Goal: Information Seeking & Learning: Learn about a topic

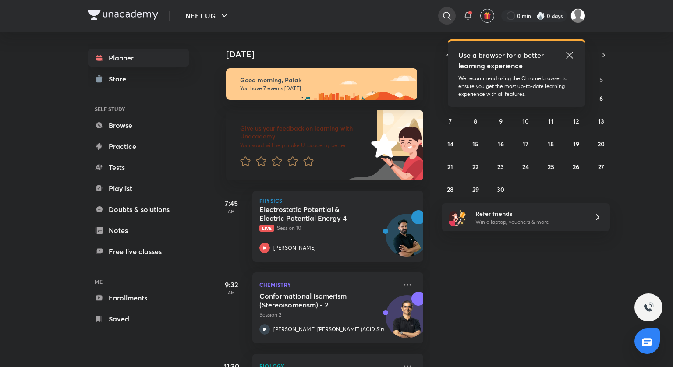
click at [445, 14] on icon at bounding box center [447, 16] width 11 height 11
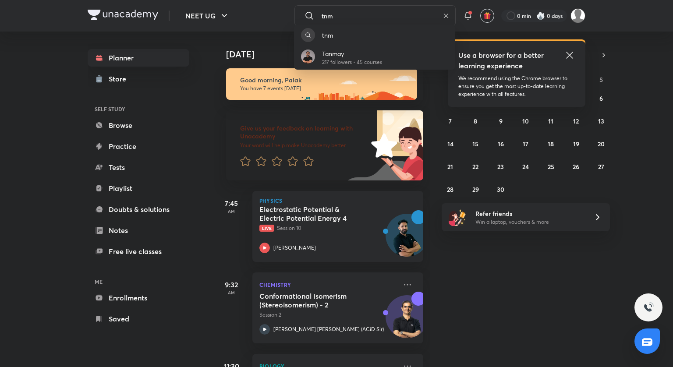
type input "tnm"
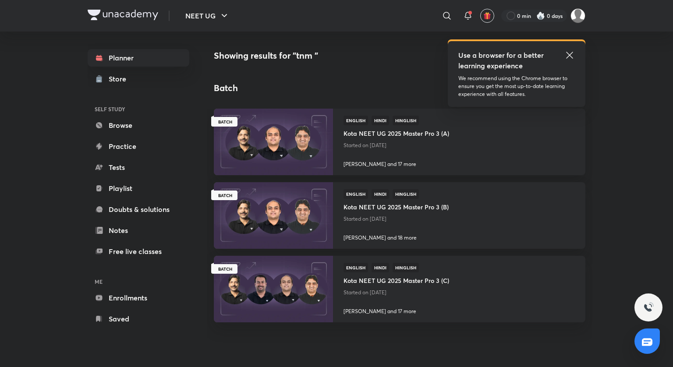
click at [402, 66] on div "Showing results for "tnm " Batch SEE ALL BATCH English Hindi Hinglish Kota NEET…" at bounding box center [400, 199] width 372 height 301
click at [305, 150] on img at bounding box center [273, 142] width 121 height 68
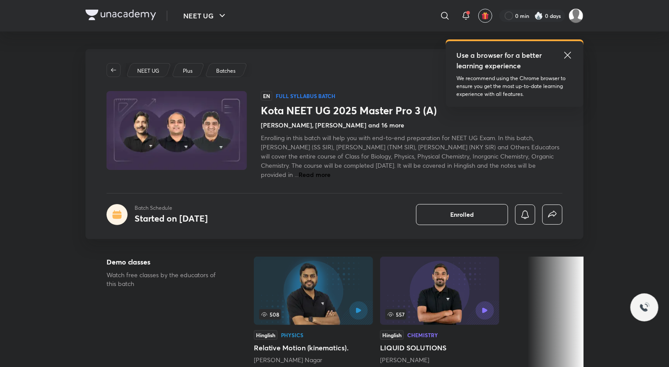
click at [330, 176] on span "Read more" at bounding box center [314, 174] width 32 height 8
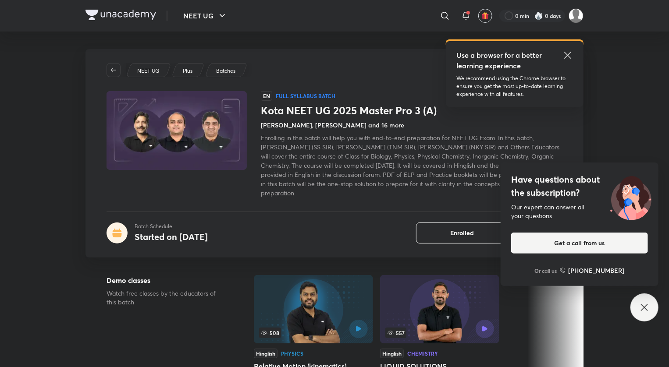
click at [650, 305] on div "Have questions about the subscription? Our expert can answer all your questions…" at bounding box center [644, 308] width 28 height 28
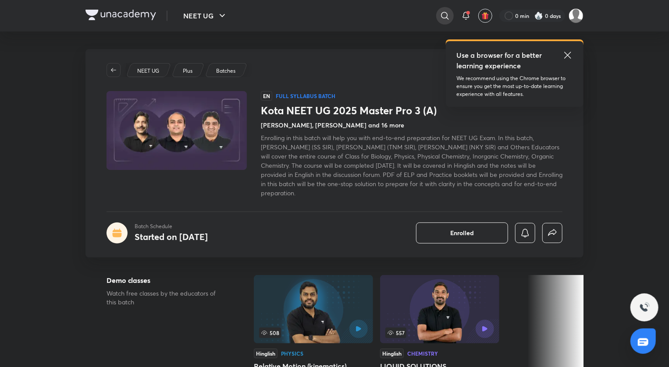
click at [442, 17] on icon at bounding box center [444, 15] width 7 height 7
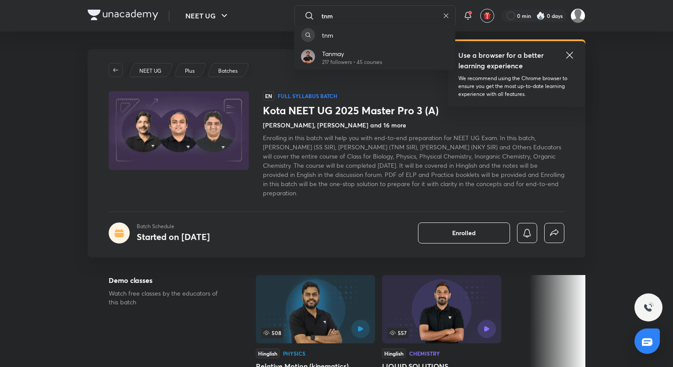
type input "tnm"
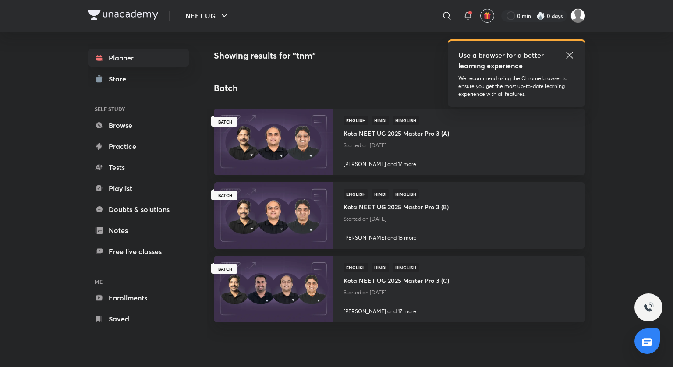
click at [573, 57] on icon at bounding box center [569, 55] width 11 height 11
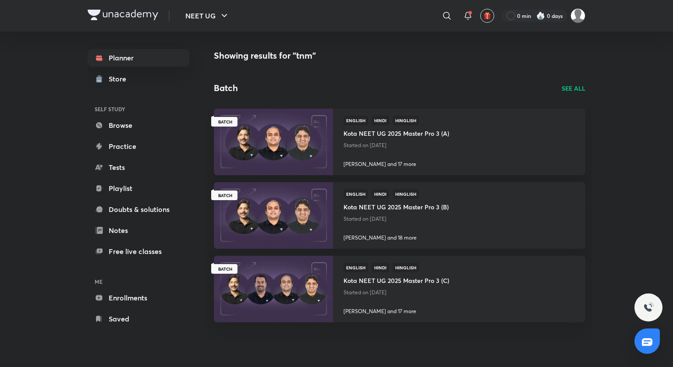
click at [585, 80] on div "Showing results for "tnm" Batch SEE ALL BATCH English Hindi Hinglish Kota NEET …" at bounding box center [400, 199] width 372 height 301
click at [579, 83] on div "Batch SEE ALL" at bounding box center [400, 88] width 372 height 13
click at [571, 89] on p "SEE ALL" at bounding box center [574, 88] width 24 height 9
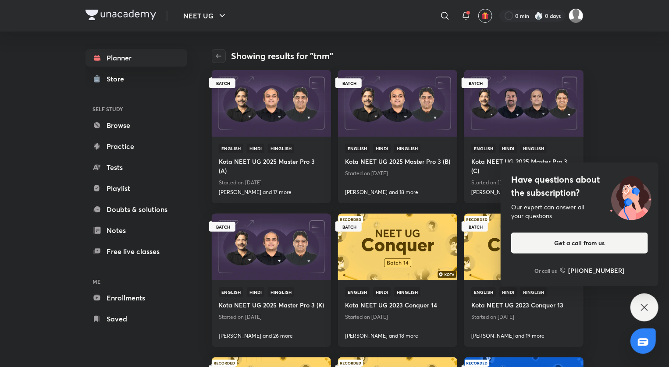
click at [643, 308] on icon at bounding box center [644, 307] width 11 height 11
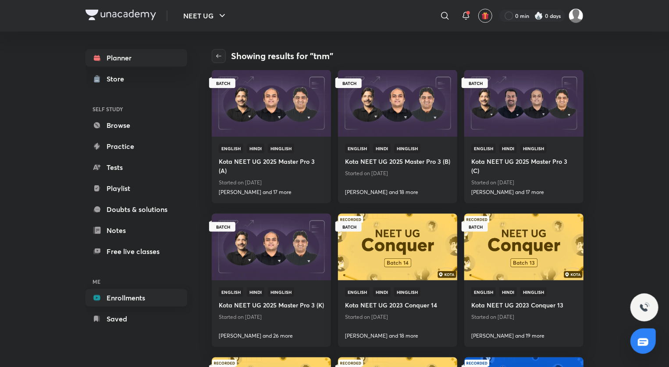
click at [135, 301] on link "Enrollments" at bounding box center [136, 298] width 102 height 18
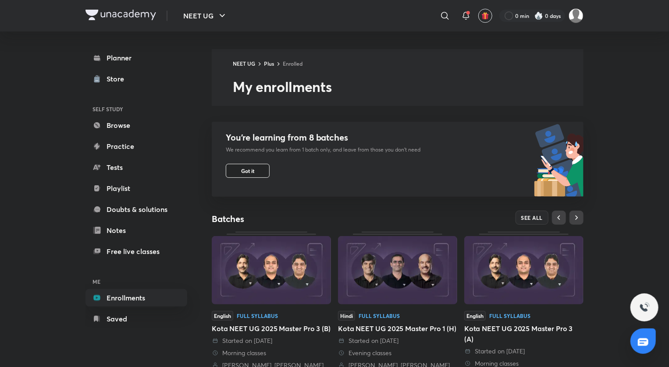
click at [248, 171] on span "Got it" at bounding box center [247, 170] width 13 height 7
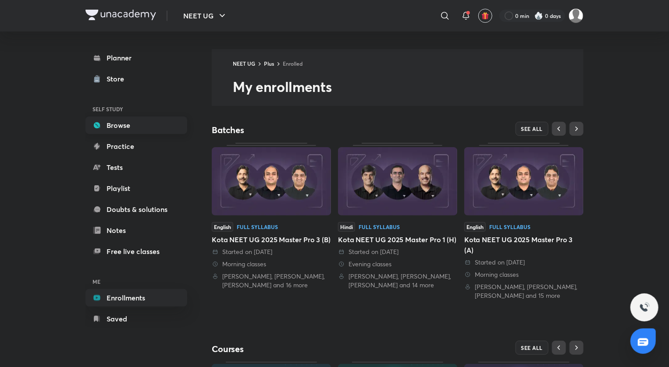
click at [120, 129] on link "Browse" at bounding box center [136, 126] width 102 height 18
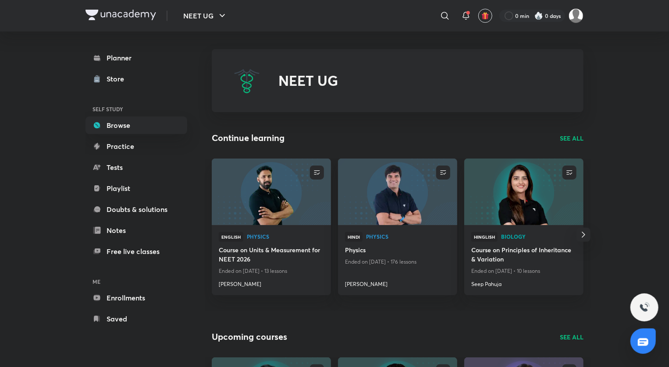
click at [572, 139] on p "SEE ALL" at bounding box center [572, 138] width 24 height 9
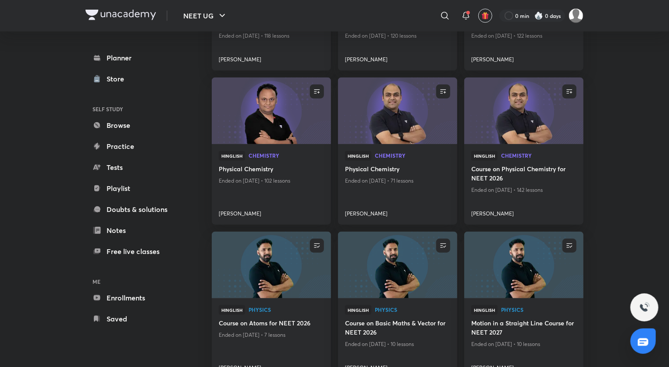
scroll to position [219, 0]
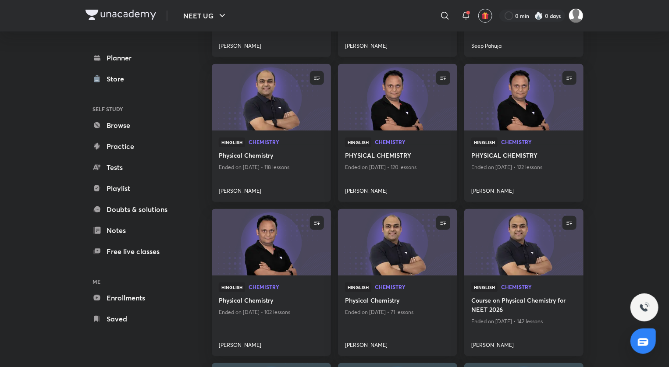
click at [418, 241] on img at bounding box center [397, 243] width 121 height 68
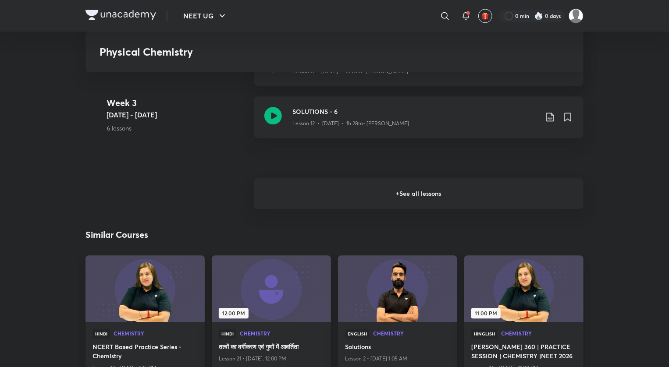
scroll to position [877, 0]
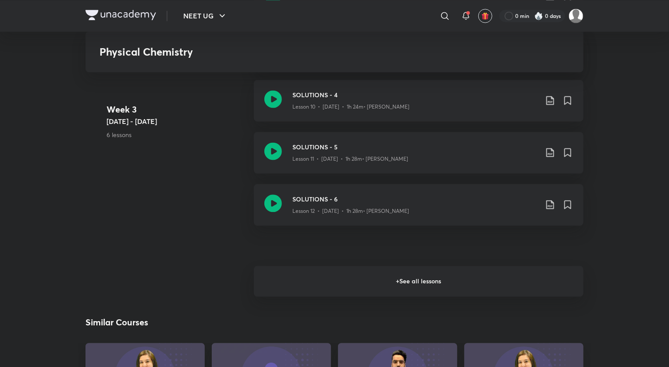
click at [374, 278] on h6 "+ See all lessons" at bounding box center [419, 281] width 330 height 31
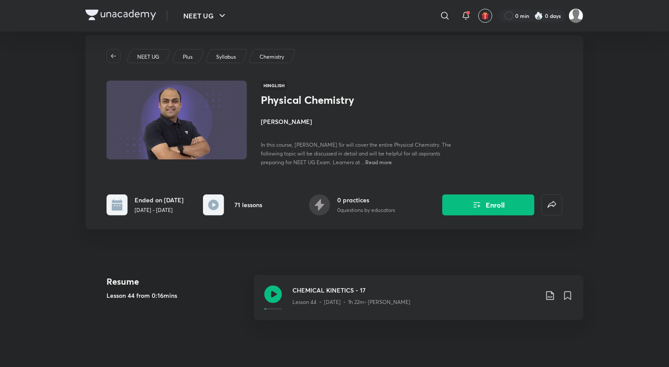
scroll to position [0, 0]
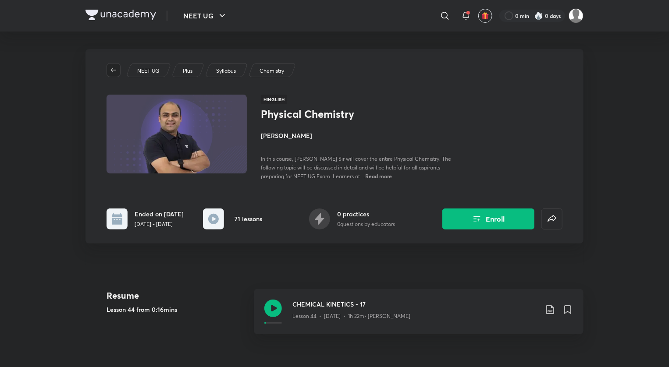
click at [110, 70] on icon "button" at bounding box center [113, 70] width 7 height 7
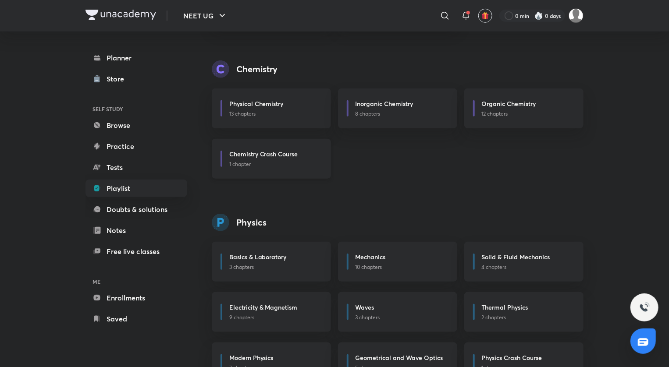
scroll to position [366, 0]
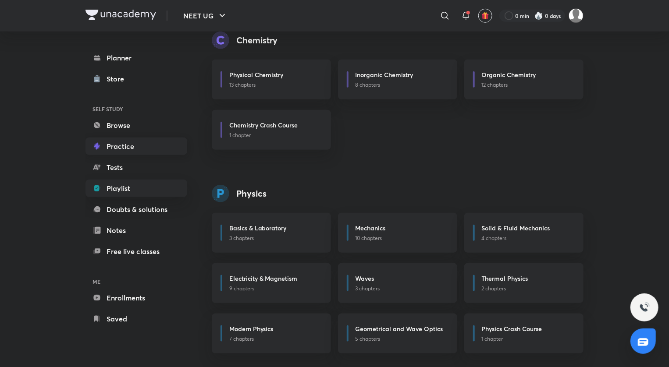
click at [112, 145] on link "Practice" at bounding box center [136, 147] width 102 height 18
click at [130, 128] on link "Browse" at bounding box center [136, 126] width 102 height 18
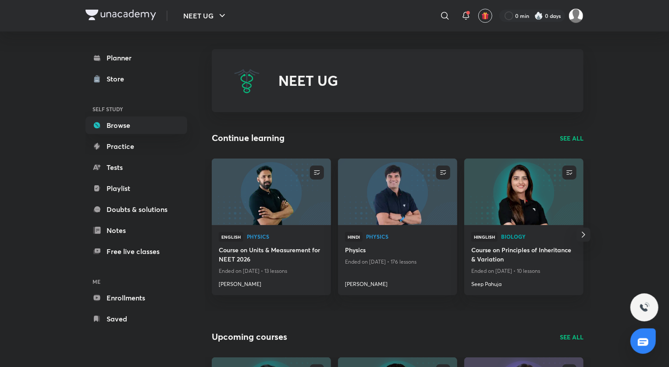
click at [572, 138] on p "SEE ALL" at bounding box center [572, 138] width 24 height 9
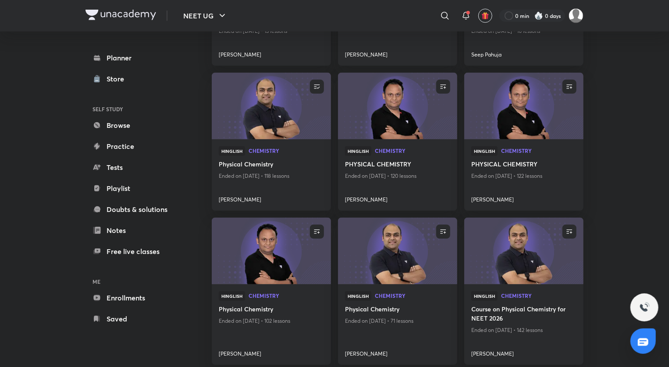
scroll to position [263, 0]
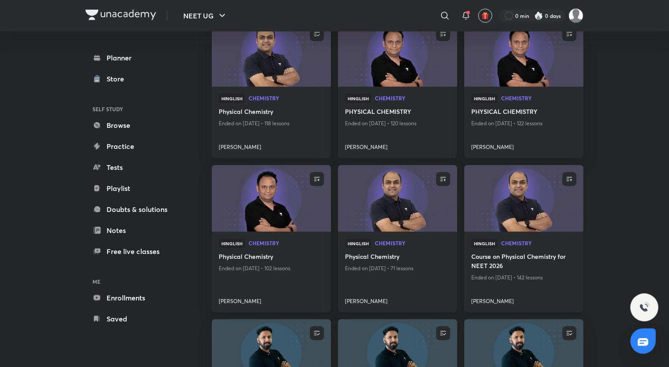
click at [505, 209] on img at bounding box center [523, 199] width 121 height 68
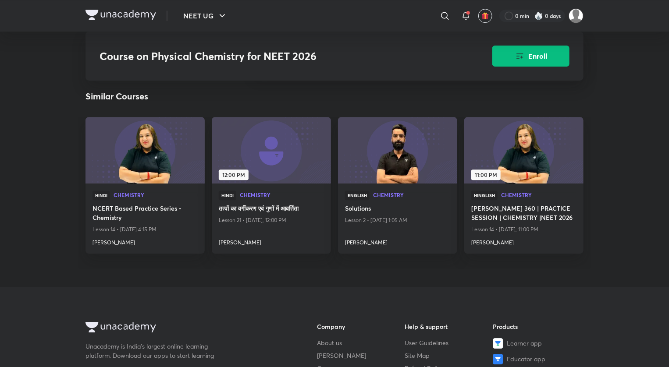
scroll to position [1098, 0]
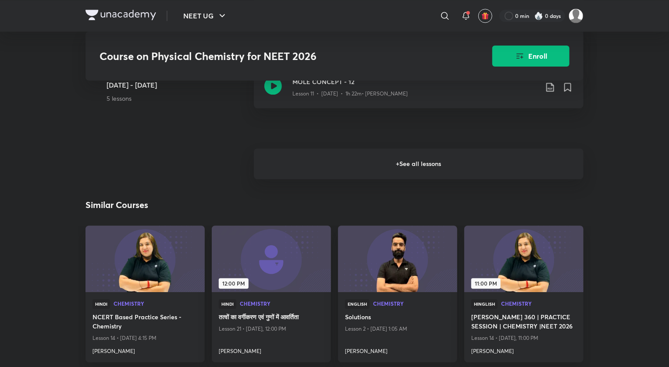
click at [400, 171] on h6 "+ See all lessons" at bounding box center [419, 164] width 330 height 31
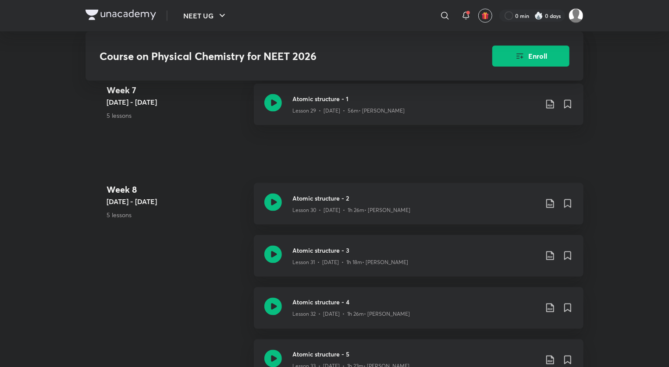
scroll to position [2194, 0]
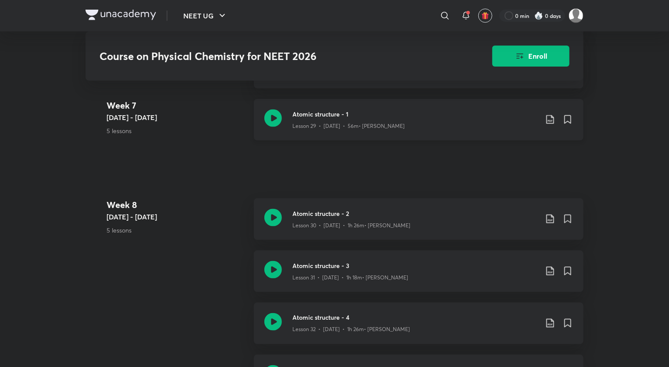
click at [272, 122] on icon at bounding box center [273, 119] width 18 height 18
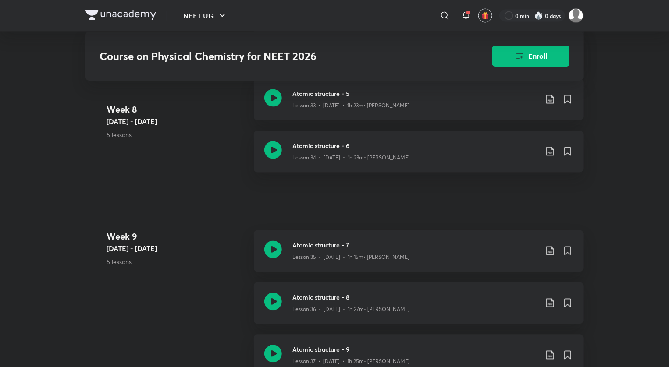
scroll to position [2457, 0]
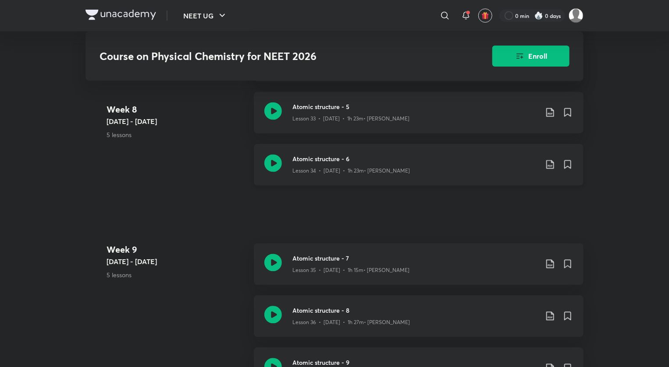
click at [277, 169] on icon at bounding box center [273, 164] width 18 height 18
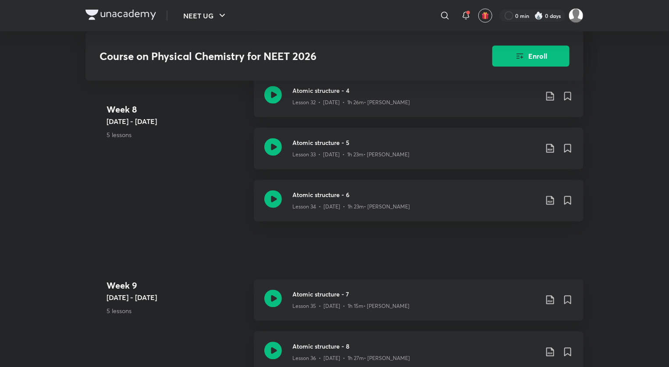
scroll to position [2369, 0]
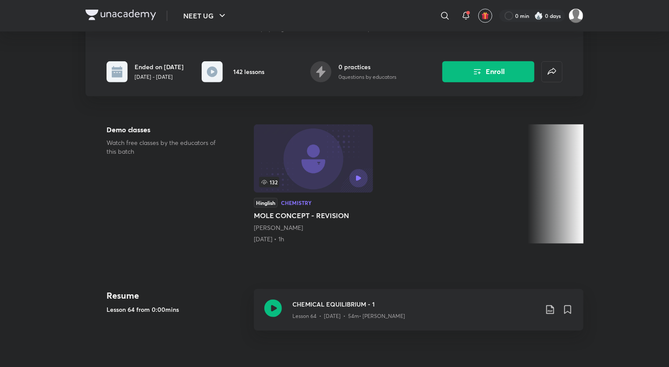
scroll to position [175, 0]
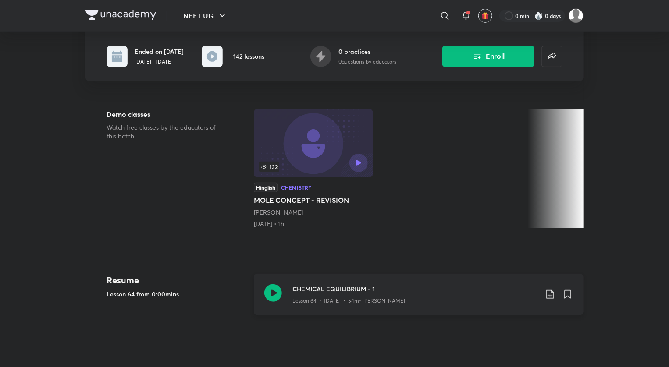
click at [487, 305] on div "Lesson 64 • [DATE] • 54m • [PERSON_NAME]" at bounding box center [414, 299] width 245 height 11
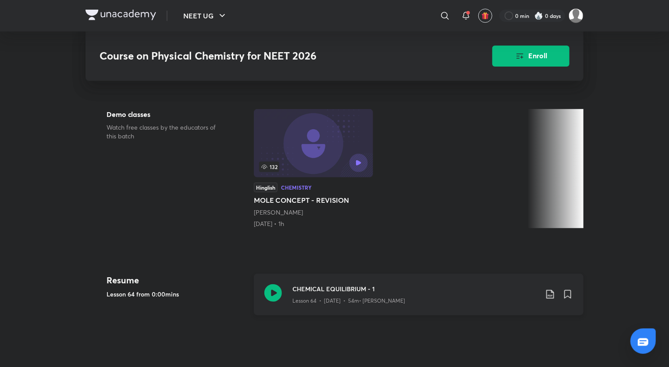
scroll to position [307, 0]
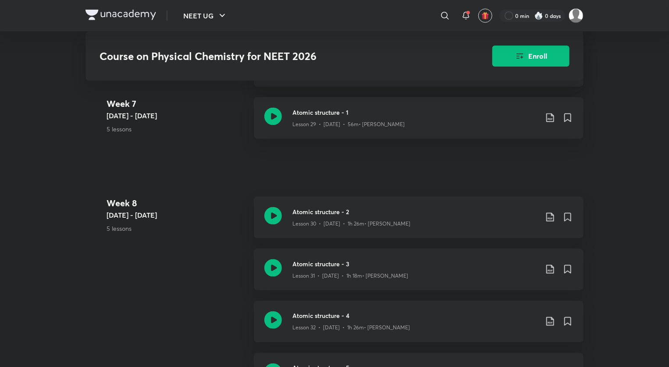
scroll to position [2191, 0]
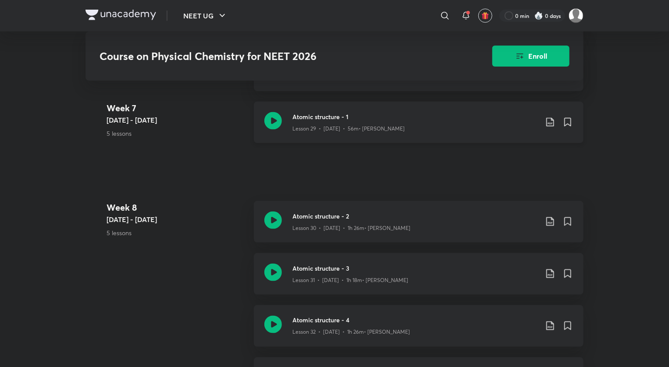
click at [313, 133] on p "Lesson 29 • [DATE] • 56m • [PERSON_NAME]" at bounding box center [348, 129] width 112 height 8
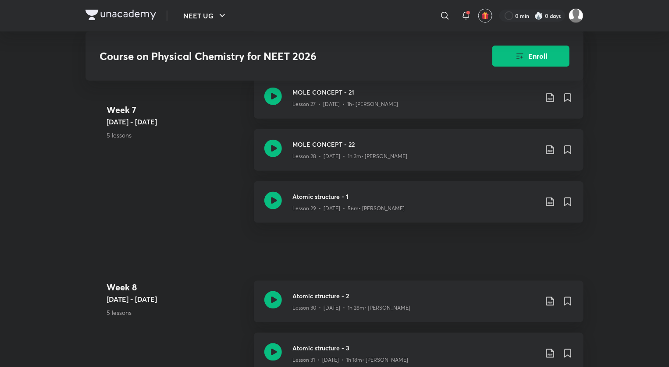
scroll to position [2104, 0]
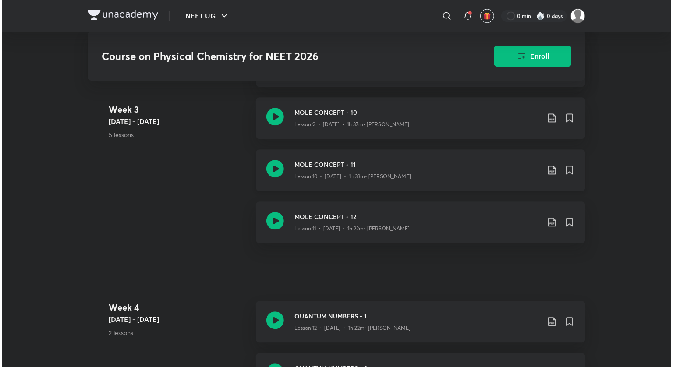
scroll to position [1052, 0]
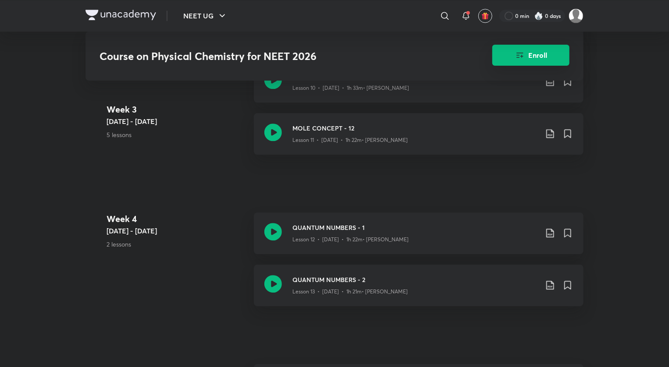
click at [520, 50] on button "Enroll" at bounding box center [530, 55] width 77 height 21
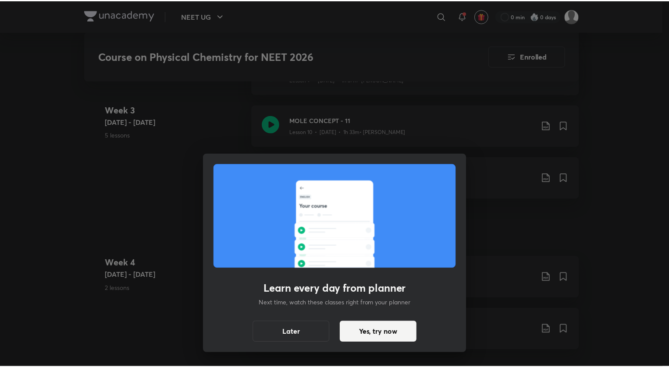
scroll to position [1090, 0]
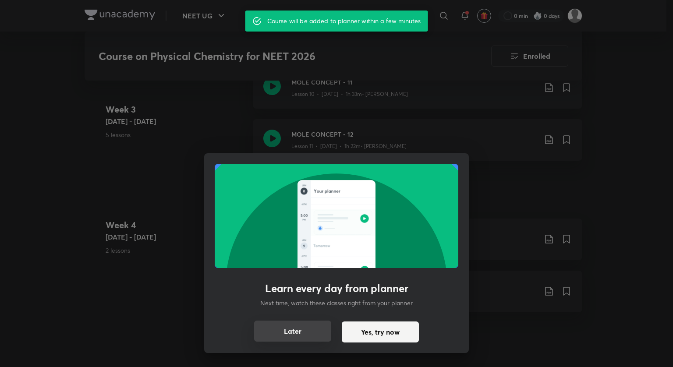
click at [297, 335] on button "Later" at bounding box center [292, 331] width 77 height 21
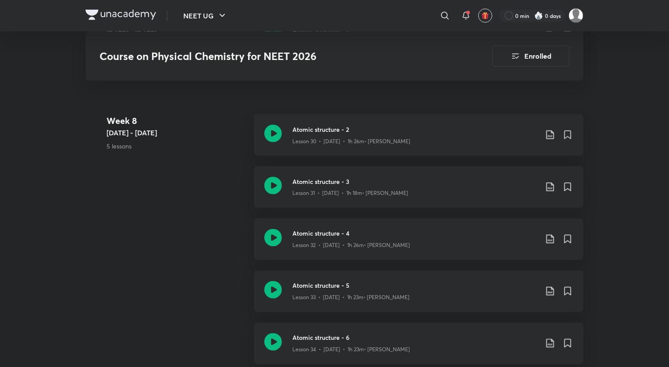
scroll to position [2317, 0]
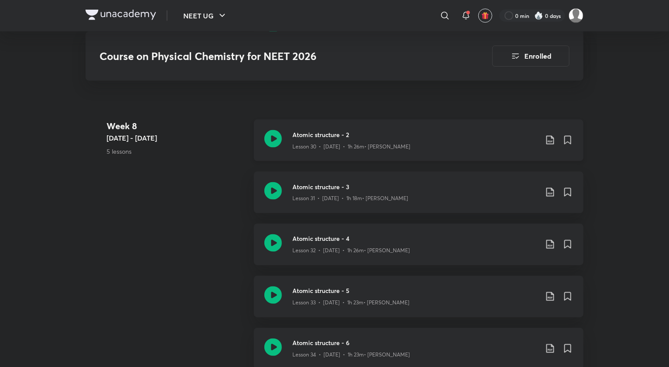
click at [277, 140] on icon at bounding box center [273, 139] width 18 height 18
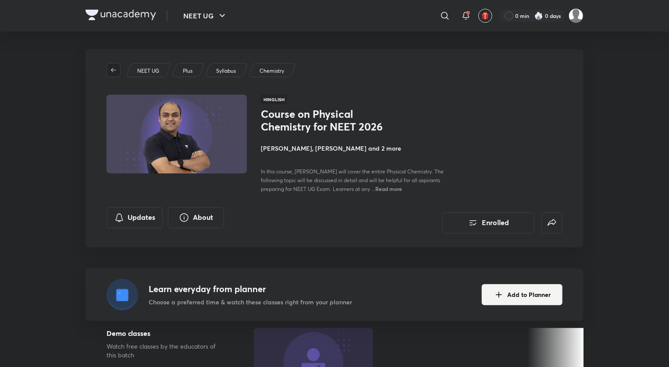
click at [114, 70] on icon "button" at bounding box center [113, 70] width 5 height 4
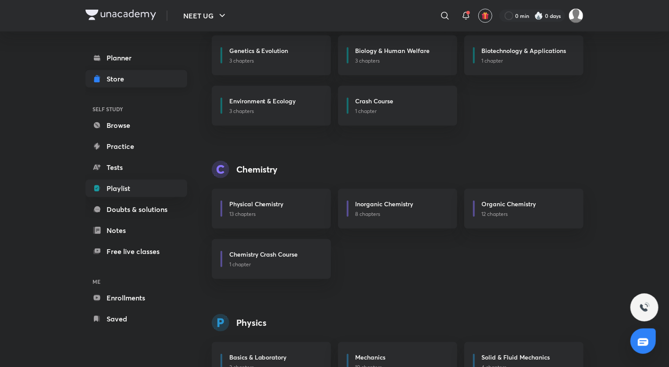
scroll to position [366, 0]
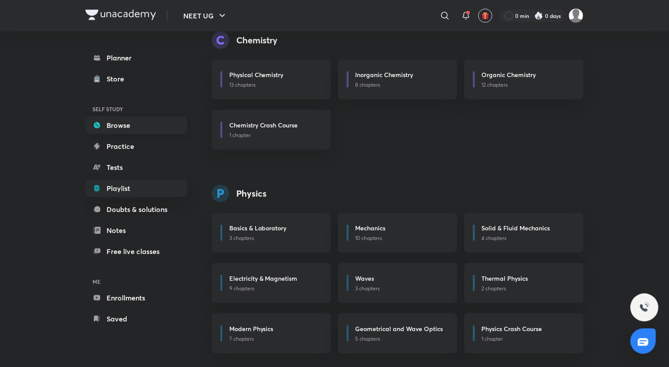
click at [114, 129] on link "Browse" at bounding box center [136, 126] width 102 height 18
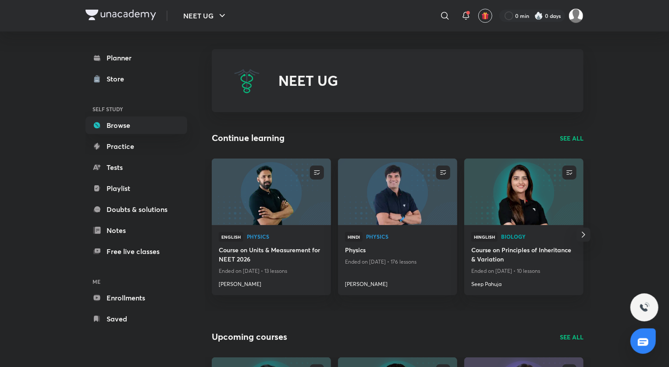
click at [578, 135] on p "SEE ALL" at bounding box center [572, 138] width 24 height 9
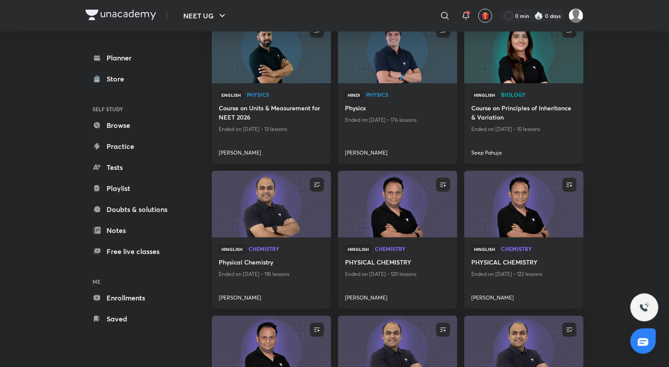
scroll to position [131, 0]
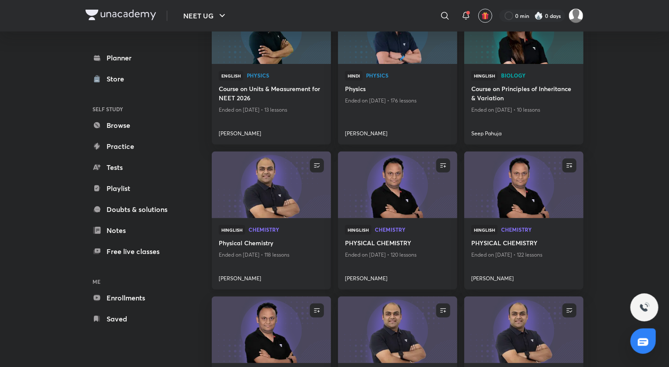
click at [246, 197] on img at bounding box center [270, 185] width 121 height 68
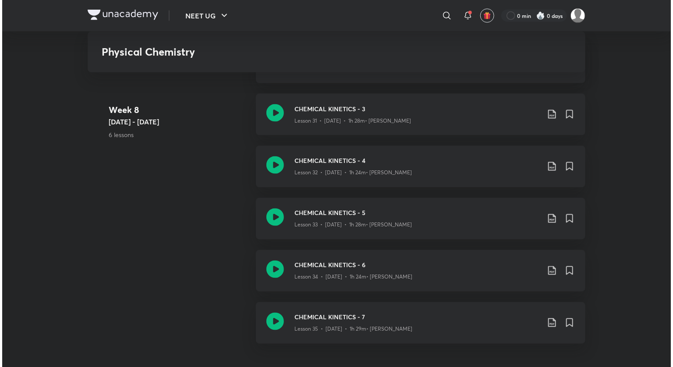
scroll to position [2323, 0]
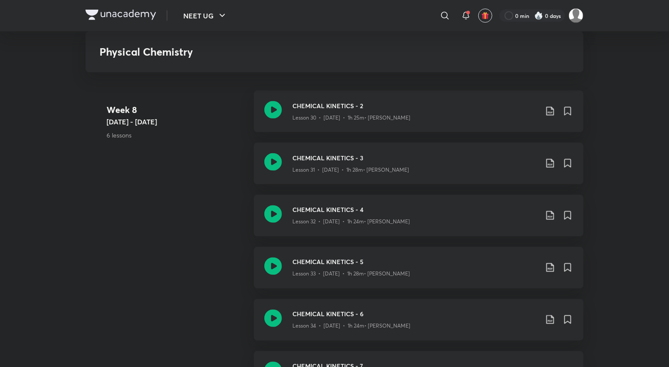
click at [540, 17] on img at bounding box center [538, 15] width 9 height 9
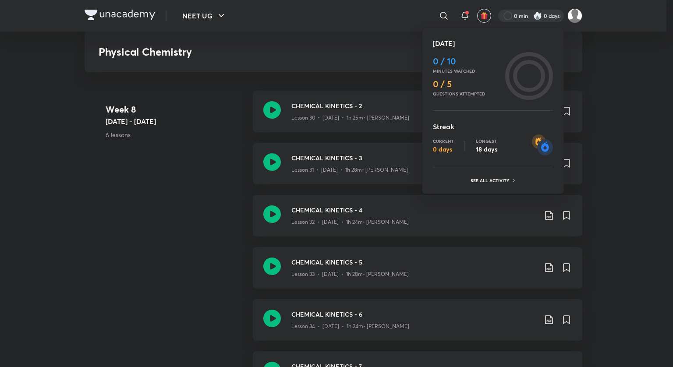
click at [528, 70] on icon at bounding box center [529, 76] width 32 height 32
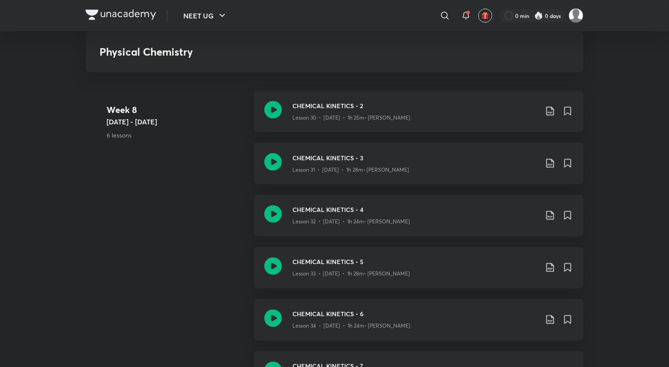
click at [544, 8] on div "0 min 0 days" at bounding box center [537, 15] width 91 height 15
click at [544, 18] on div at bounding box center [532, 16] width 66 height 12
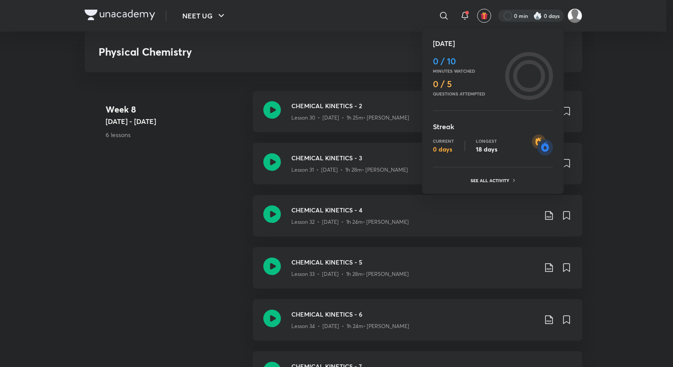
click at [488, 150] on p "18 days" at bounding box center [486, 150] width 21 height 8
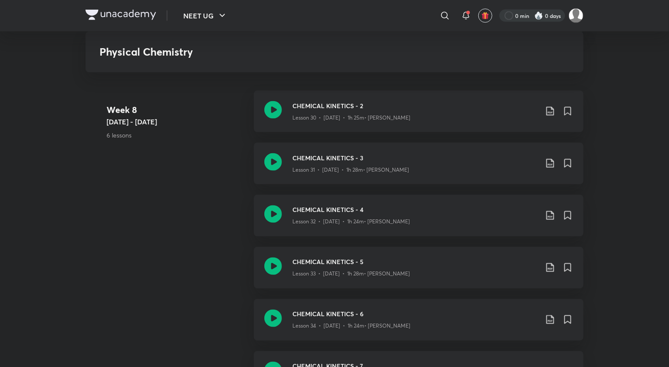
click at [548, 17] on div at bounding box center [532, 16] width 66 height 12
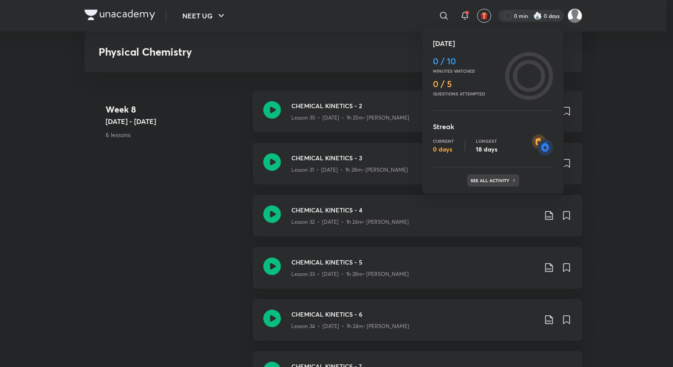
click at [487, 177] on div "See all activity" at bounding box center [493, 180] width 52 height 12
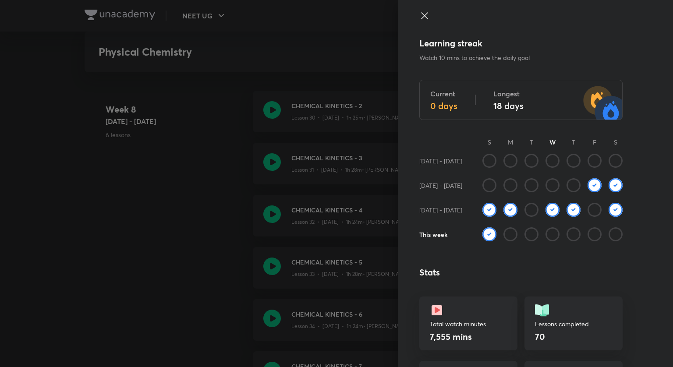
click at [483, 235] on img at bounding box center [490, 234] width 14 height 14
click at [611, 209] on img at bounding box center [616, 210] width 14 height 14
click at [569, 211] on img at bounding box center [574, 210] width 14 height 14
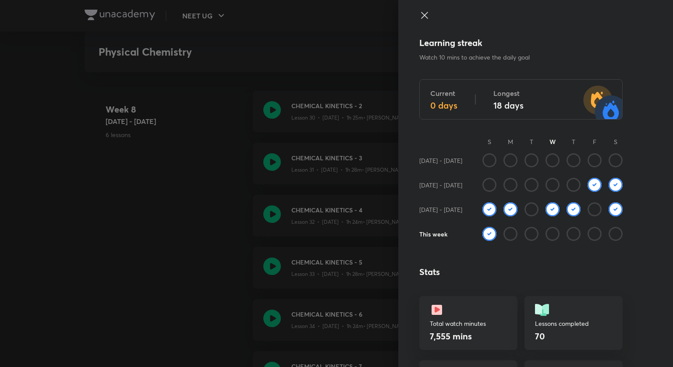
scroll to position [0, 0]
click at [567, 188] on icon at bounding box center [574, 185] width 14 height 14
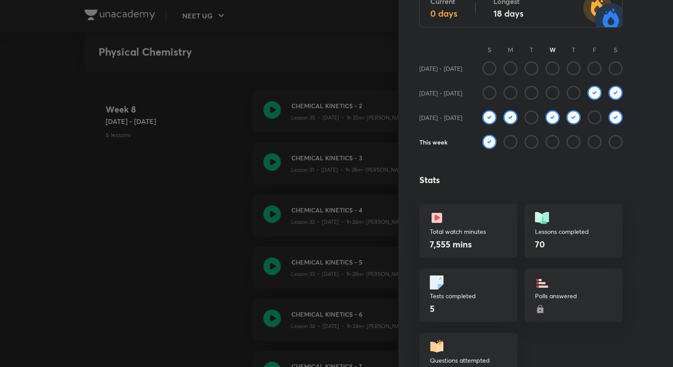
scroll to position [175, 0]
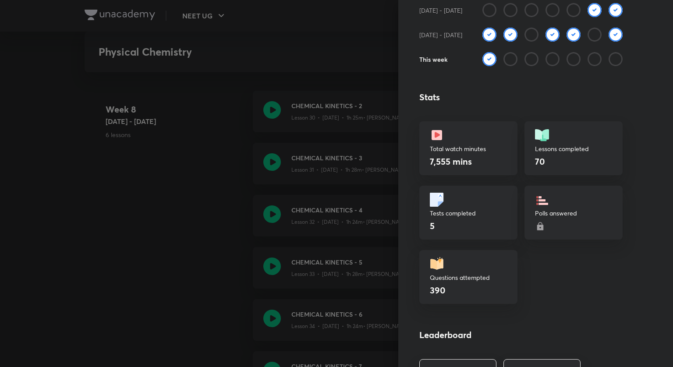
click at [477, 224] on div "5" at bounding box center [468, 226] width 77 height 13
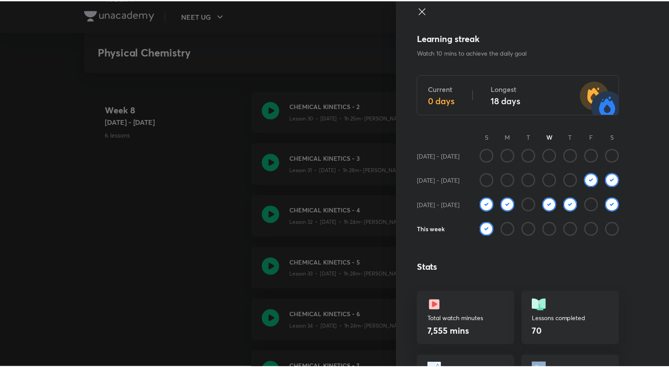
scroll to position [0, 0]
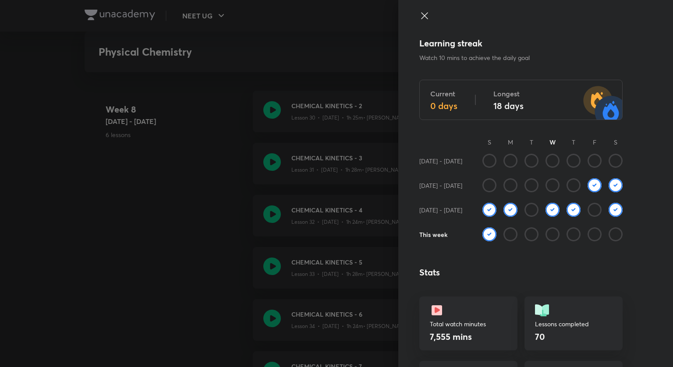
click at [573, 109] on div "Current 0 days Longest 18 days" at bounding box center [520, 100] width 203 height 40
click at [489, 112] on div "Current 0 days Longest 18 days" at bounding box center [520, 100] width 203 height 40
click at [539, 206] on div at bounding box center [549, 210] width 21 height 14
click at [546, 210] on img at bounding box center [553, 210] width 14 height 14
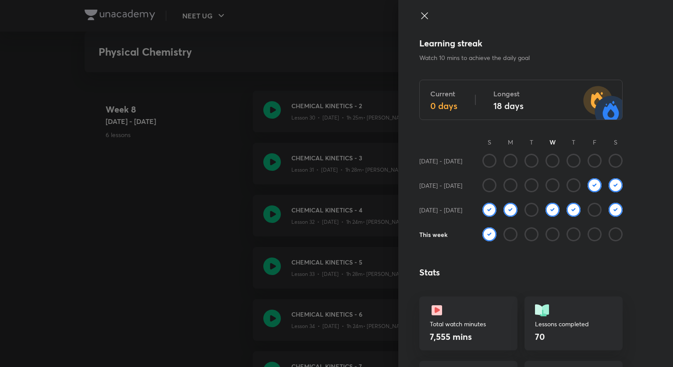
click at [546, 210] on img at bounding box center [553, 210] width 14 height 14
click at [484, 213] on img at bounding box center [490, 210] width 14 height 14
click at [421, 13] on icon at bounding box center [424, 15] width 7 height 7
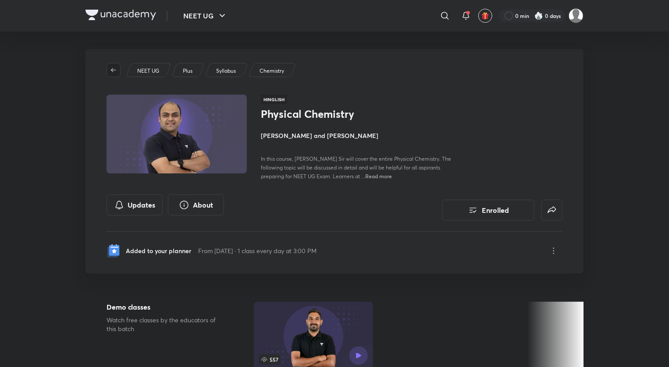
click at [111, 69] on icon "button" at bounding box center [113, 70] width 7 height 7
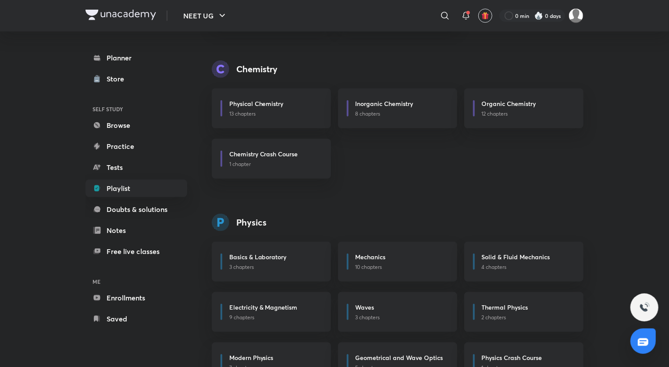
scroll to position [366, 0]
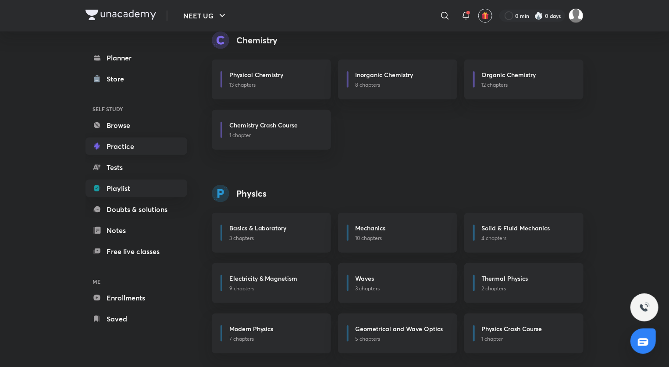
click at [133, 138] on link "Practice" at bounding box center [136, 147] width 102 height 18
click at [133, 128] on link "Browse" at bounding box center [136, 126] width 102 height 18
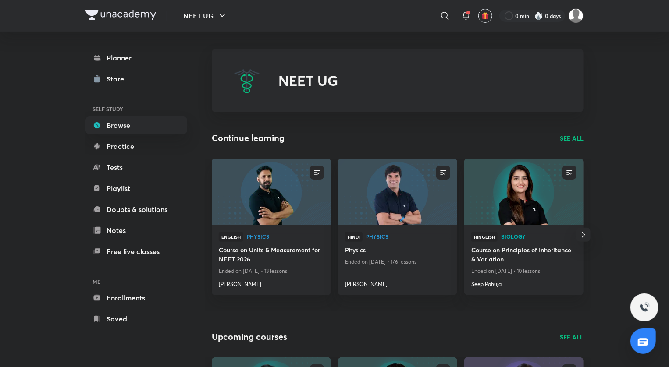
click at [579, 141] on p "SEE ALL" at bounding box center [572, 138] width 24 height 9
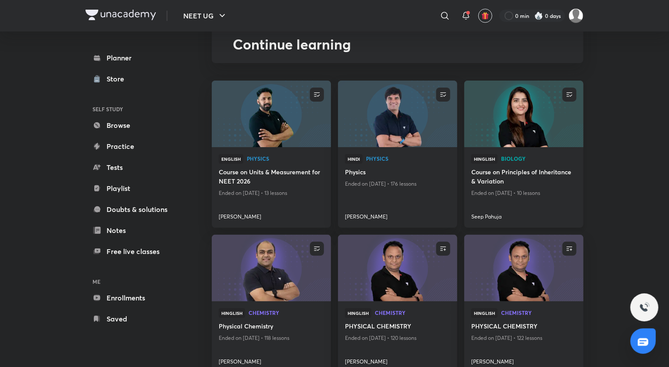
scroll to position [175, 0]
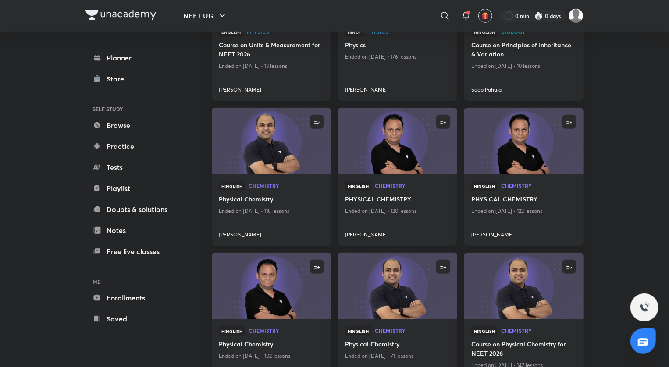
click at [395, 145] on img at bounding box center [397, 141] width 121 height 68
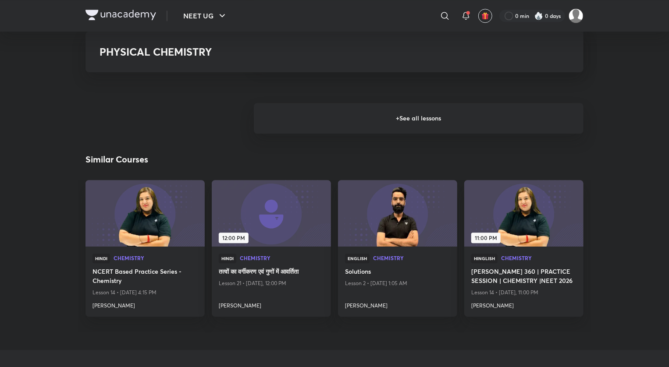
scroll to position [1183, 0]
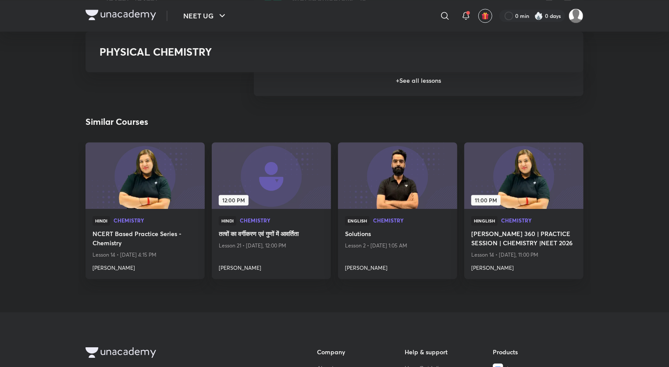
click at [413, 96] on h6 "+ See all lessons" at bounding box center [419, 80] width 330 height 31
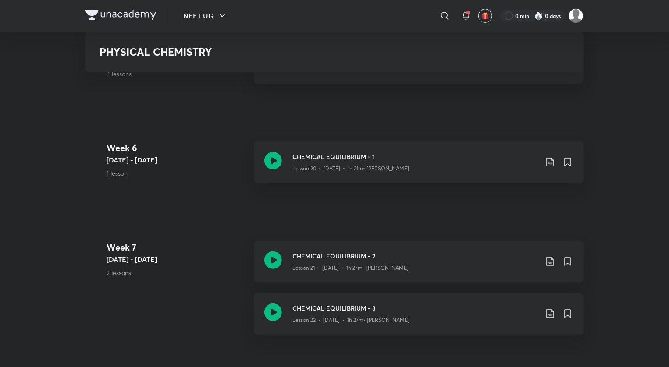
scroll to position [1665, 0]
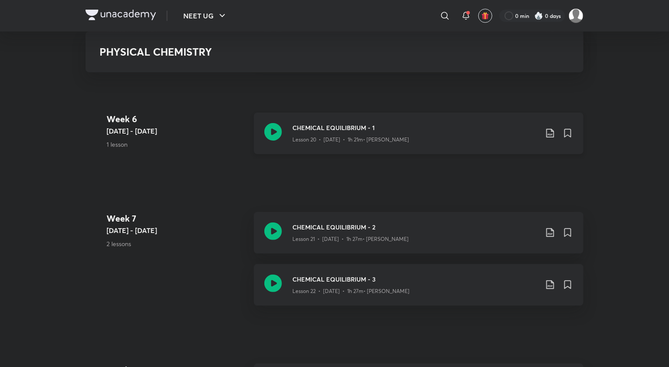
click at [274, 139] on icon at bounding box center [273, 132] width 18 height 18
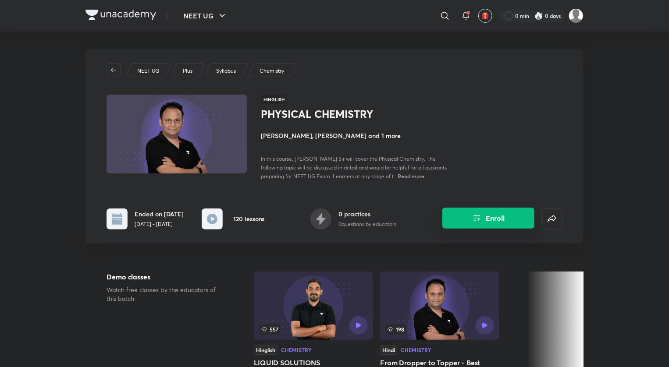
click at [506, 222] on button "Enroll" at bounding box center [488, 218] width 92 height 21
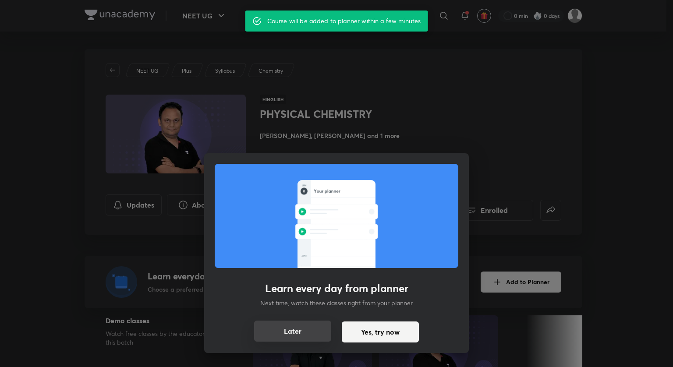
click at [299, 336] on button "Later" at bounding box center [292, 331] width 77 height 21
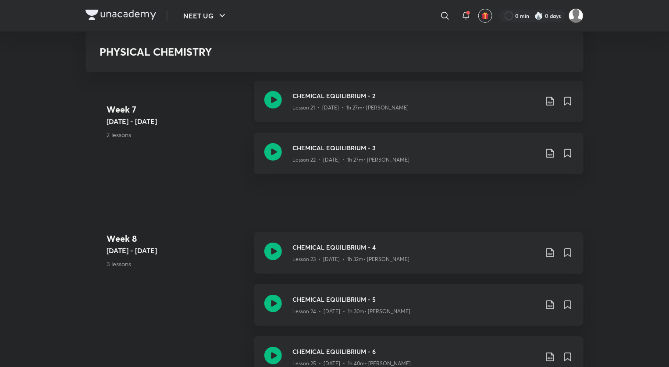
scroll to position [1797, 0]
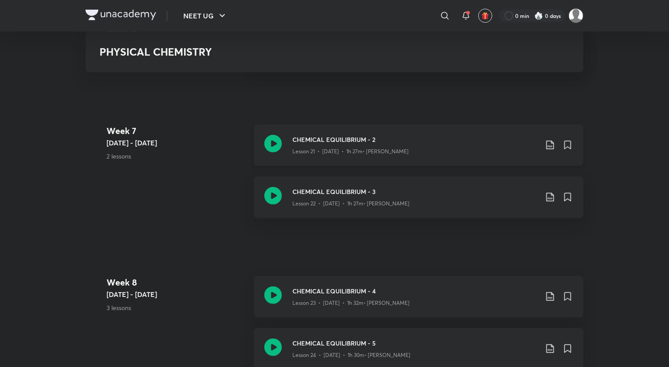
click at [272, 142] on icon at bounding box center [273, 144] width 18 height 18
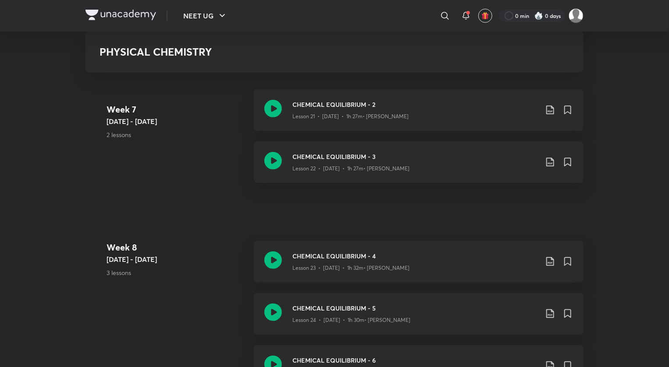
scroll to position [1841, 0]
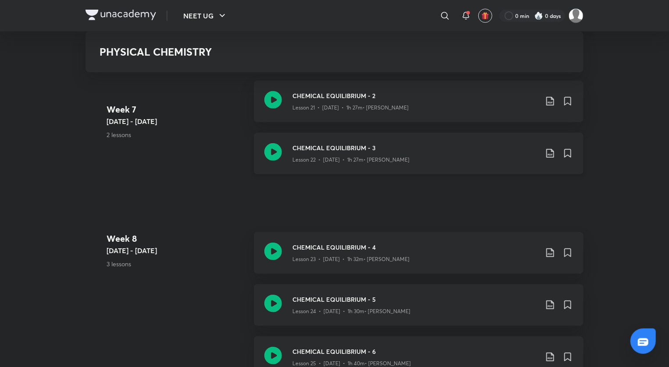
scroll to position [1797, 0]
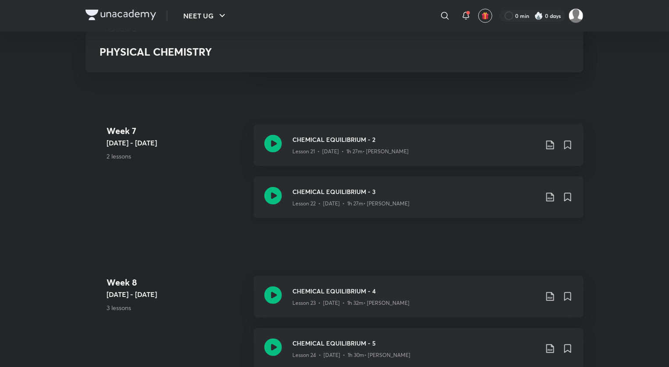
click at [372, 206] on p "Lesson 22 • [DATE] • 1h 27m • [PERSON_NAME]" at bounding box center [350, 204] width 117 height 8
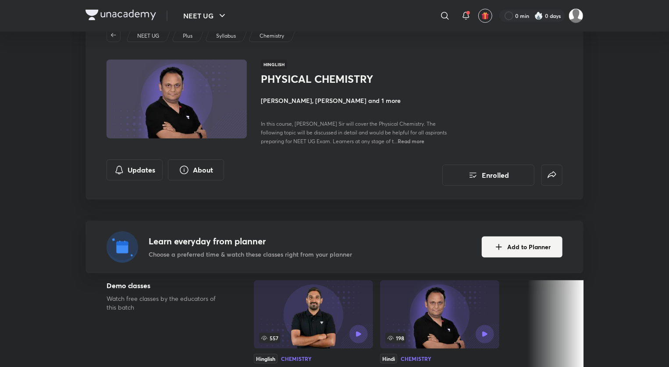
scroll to position [44, 0]
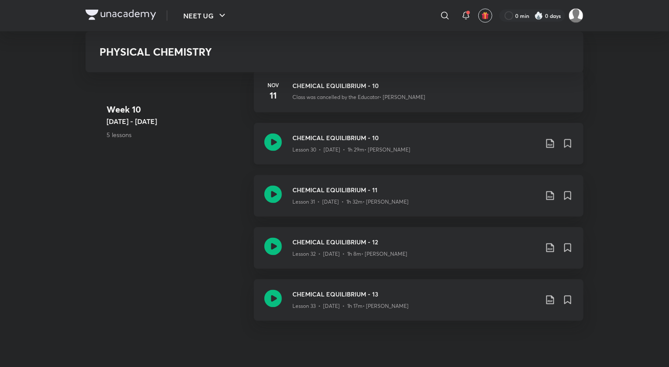
scroll to position [2410, 0]
